Goal: Transaction & Acquisition: Purchase product/service

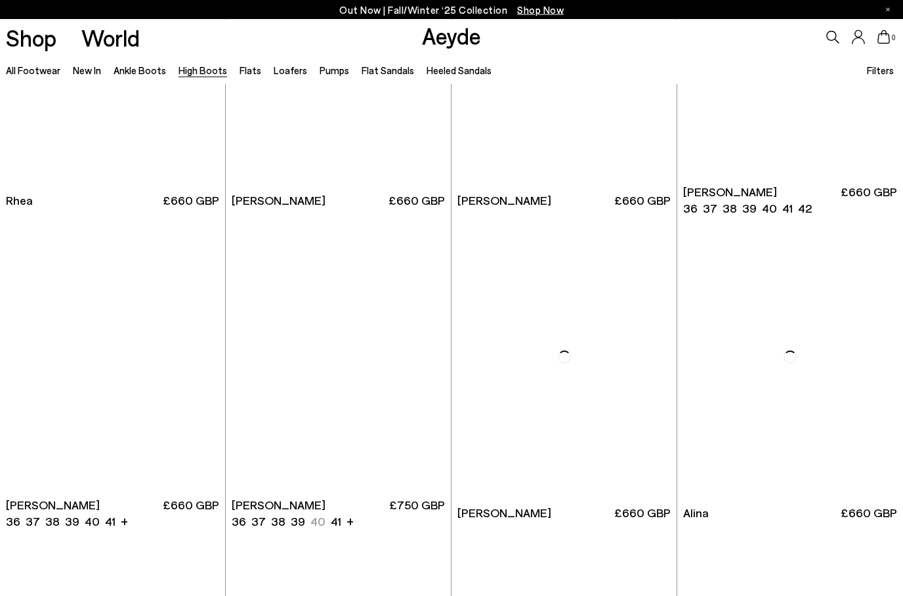
scroll to position [1433, 0]
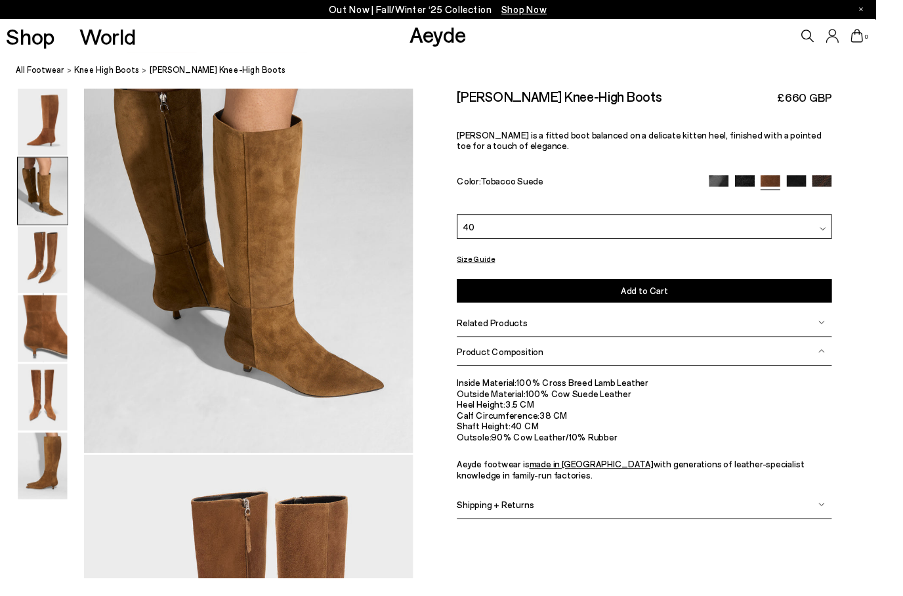
scroll to position [909, 0]
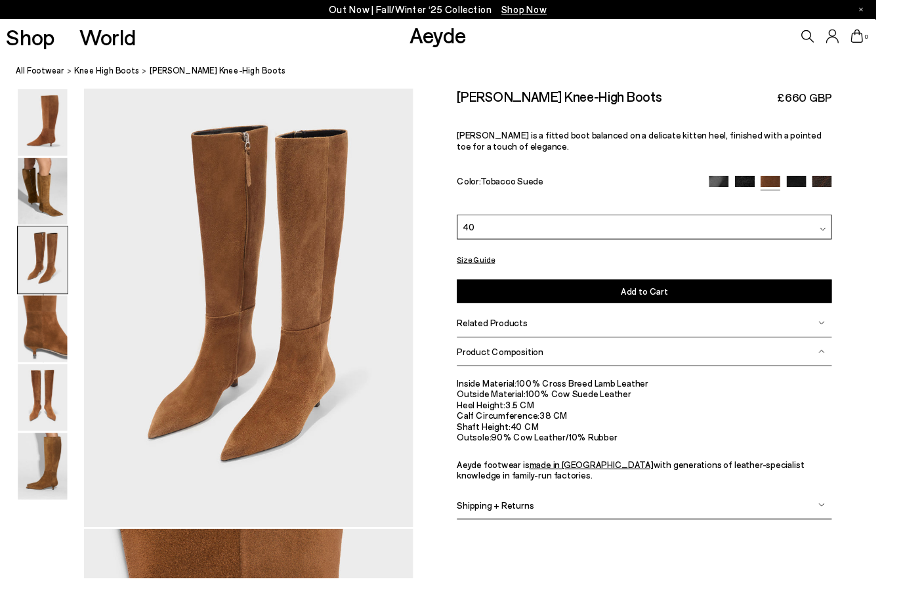
click at [664, 299] on span "Add to Cart" at bounding box center [665, 300] width 49 height 11
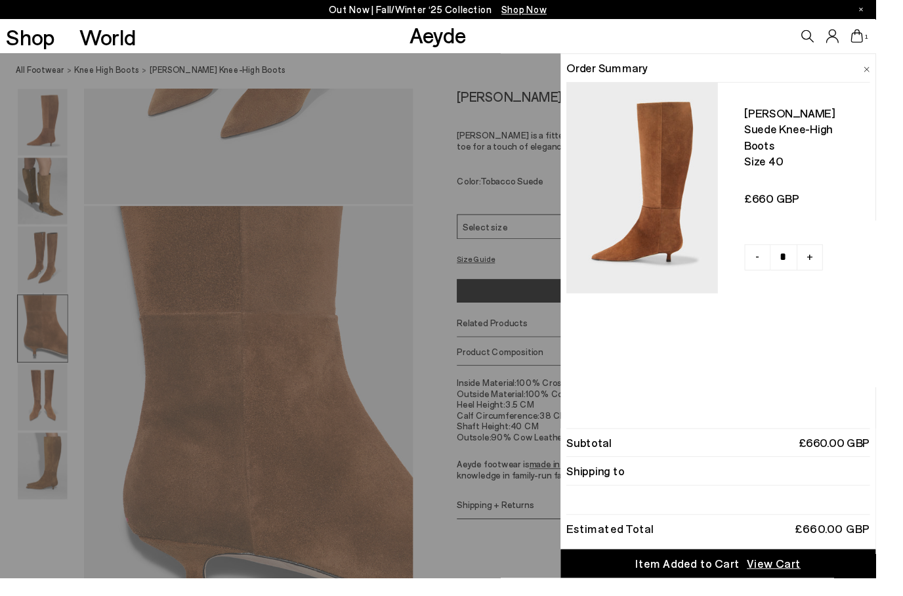
scroll to position [1242, 0]
click at [822, 589] on span "View Cart" at bounding box center [798, 581] width 56 height 16
